Goal: Task Accomplishment & Management: Use online tool/utility

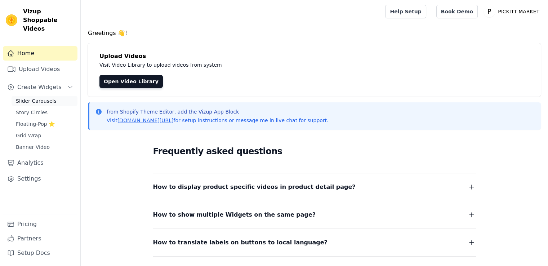
click at [41, 97] on span "Slider Carousels" at bounding box center [36, 100] width 41 height 7
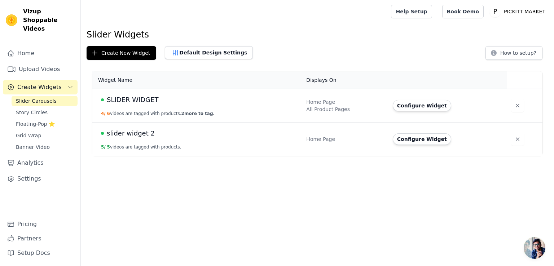
click at [319, 105] on div "Home Page" at bounding box center [345, 101] width 78 height 7
click at [120, 101] on span "SLIDER WIDGET" at bounding box center [133, 100] width 52 height 10
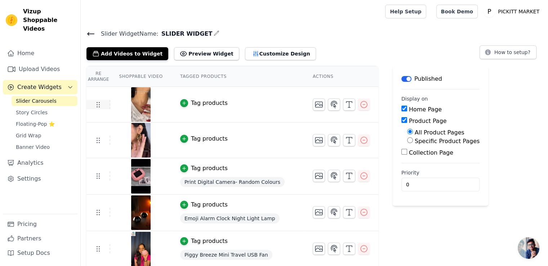
click at [97, 107] on icon at bounding box center [98, 104] width 9 height 9
click at [360, 104] on icon "button" at bounding box center [364, 104] width 9 height 9
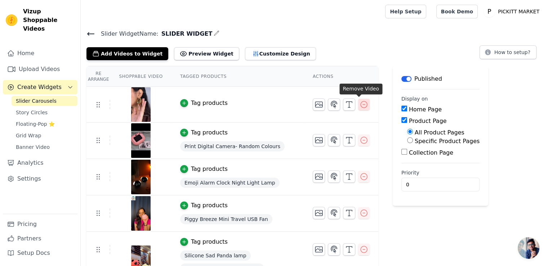
click at [361, 101] on icon "button" at bounding box center [364, 104] width 6 height 6
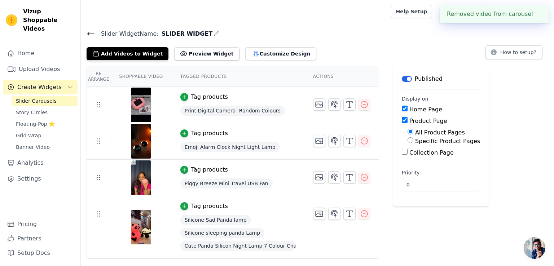
click at [94, 35] on icon at bounding box center [91, 34] width 9 height 9
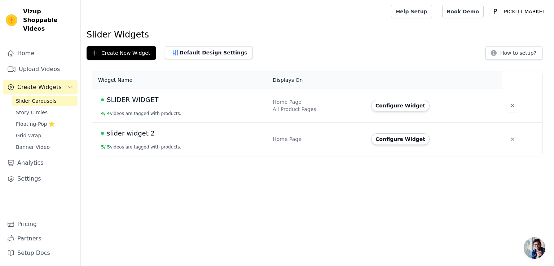
click at [283, 134] on td "Home Page" at bounding box center [317, 140] width 98 height 34
click at [118, 134] on span "slider widget 2" at bounding box center [131, 133] width 48 height 10
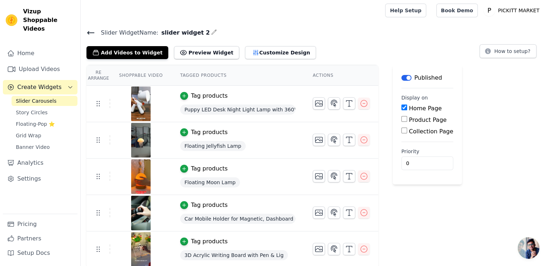
scroll to position [2, 0]
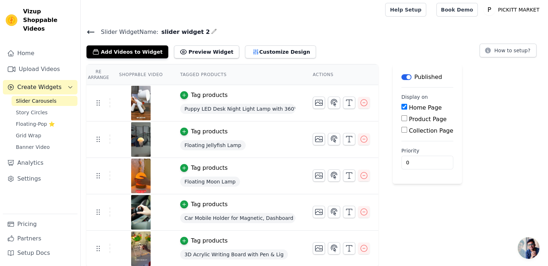
click at [88, 34] on icon at bounding box center [91, 32] width 9 height 9
